Goal: Transaction & Acquisition: Purchase product/service

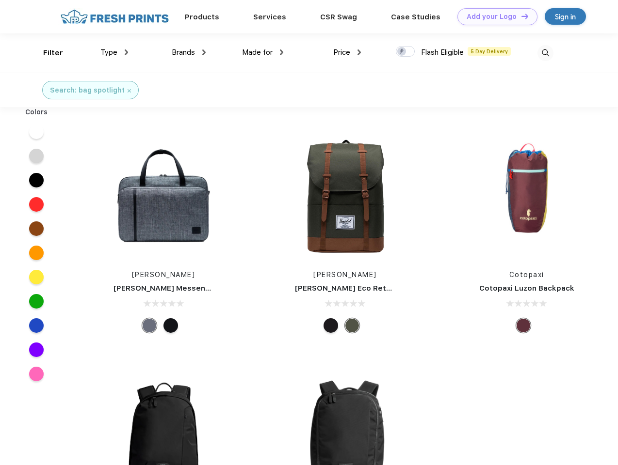
click at [494, 16] on link "Add your Logo Design Tool" at bounding box center [497, 16] width 80 height 17
click at [0, 0] on div "Design Tool" at bounding box center [0, 0] width 0 height 0
click at [520, 16] on link "Add your Logo Design Tool" at bounding box center [497, 16] width 80 height 17
click at [47, 53] on div "Filter" at bounding box center [53, 53] width 20 height 11
click at [114, 52] on span "Type" at bounding box center [108, 52] width 17 height 9
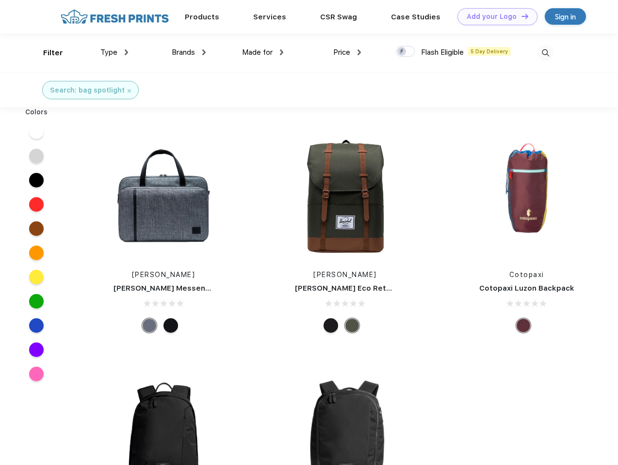
click at [189, 52] on span "Brands" at bounding box center [183, 52] width 23 height 9
click at [263, 52] on span "Made for" at bounding box center [257, 52] width 31 height 9
click at [347, 52] on span "Price" at bounding box center [341, 52] width 17 height 9
click at [405, 52] on div at bounding box center [405, 51] width 19 height 11
click at [402, 52] on input "checkbox" at bounding box center [399, 49] width 6 height 6
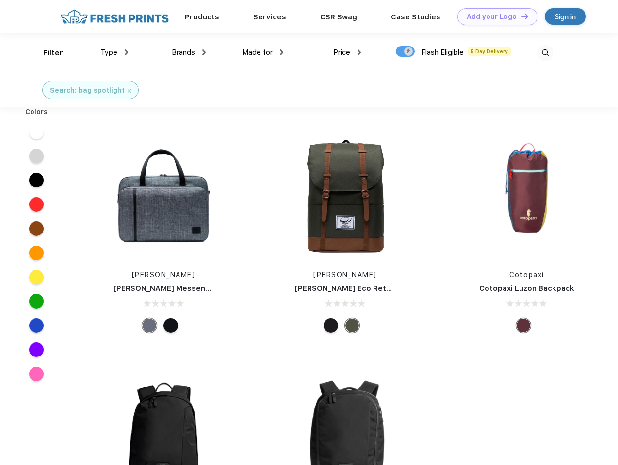
click at [545, 53] on img at bounding box center [545, 53] width 16 height 16
